Goal: Task Accomplishment & Management: Manage account settings

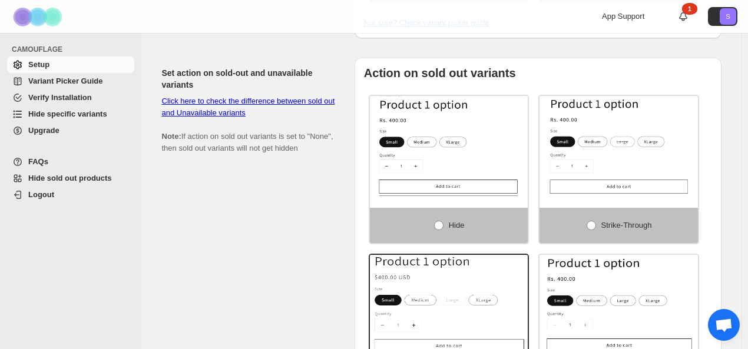
scroll to position [740, 0]
click at [589, 221] on span at bounding box center [590, 225] width 9 height 9
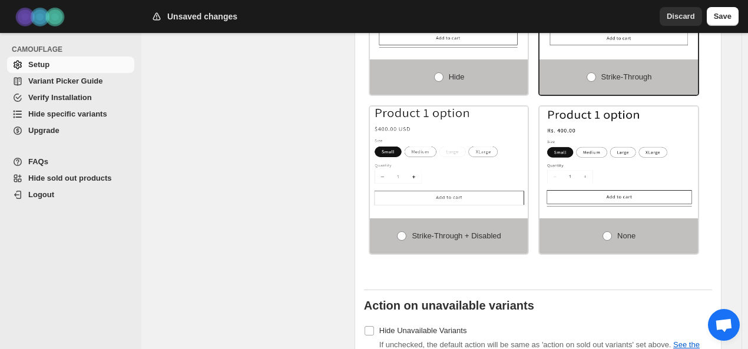
scroll to position [889, 0]
click at [402, 231] on span at bounding box center [401, 235] width 9 height 9
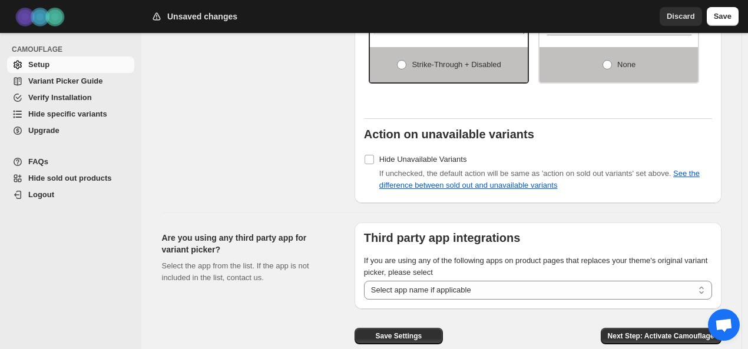
scroll to position [1061, 0]
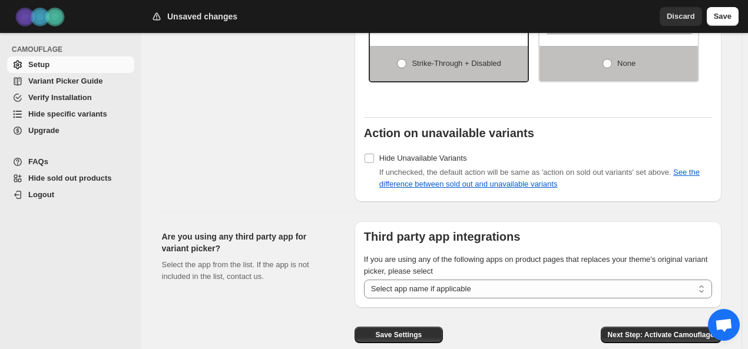
click at [410, 330] on span "Save Settings" at bounding box center [398, 334] width 47 height 9
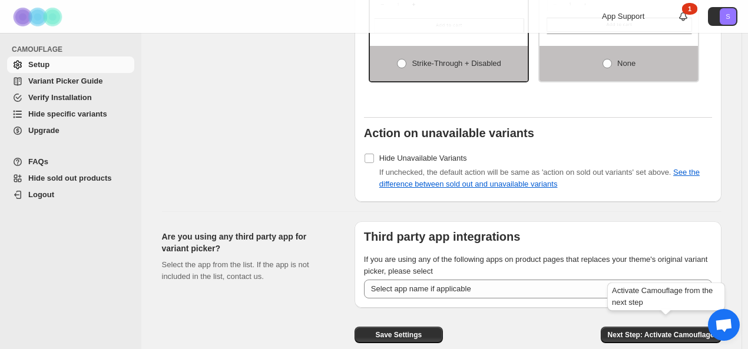
click at [630, 330] on span "Next Step: Activate Camouflage" at bounding box center [661, 334] width 107 height 9
select select "**********"
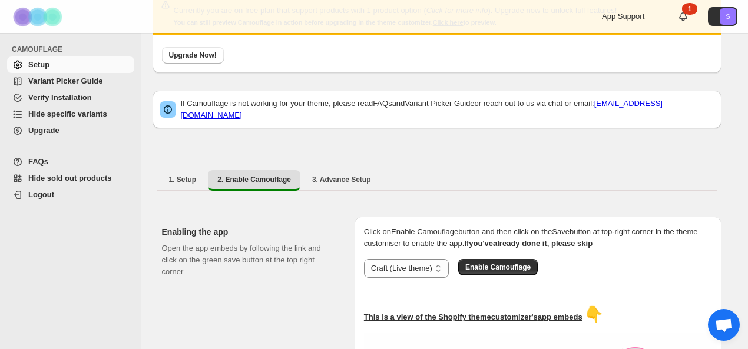
scroll to position [74, 0]
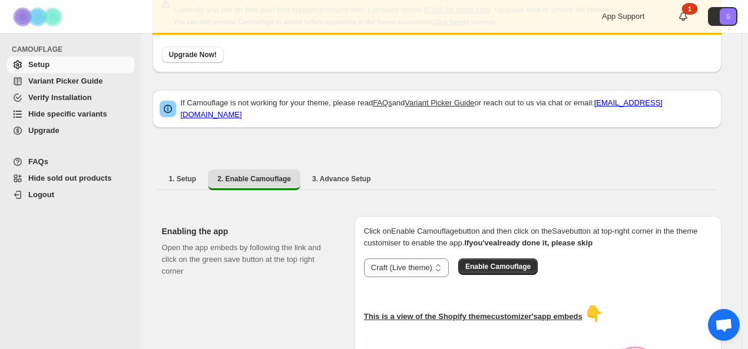
click at [480, 263] on span "Enable Camouflage" at bounding box center [497, 266] width 65 height 9
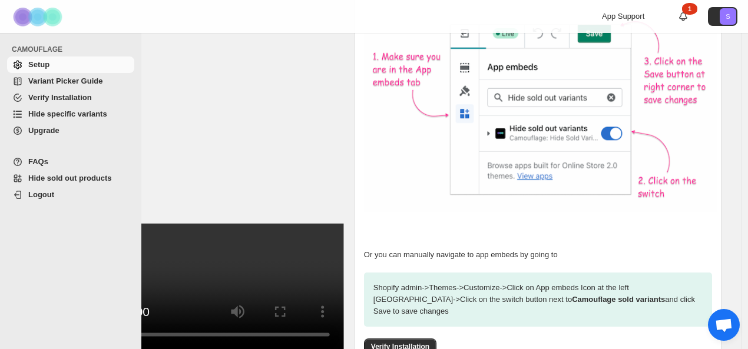
scroll to position [380, 0]
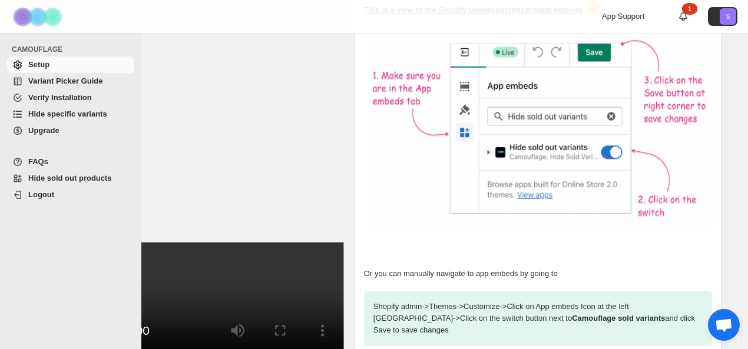
click at [76, 82] on span "Variant Picker Guide" at bounding box center [65, 81] width 74 height 9
